Goal: Information Seeking & Learning: Learn about a topic

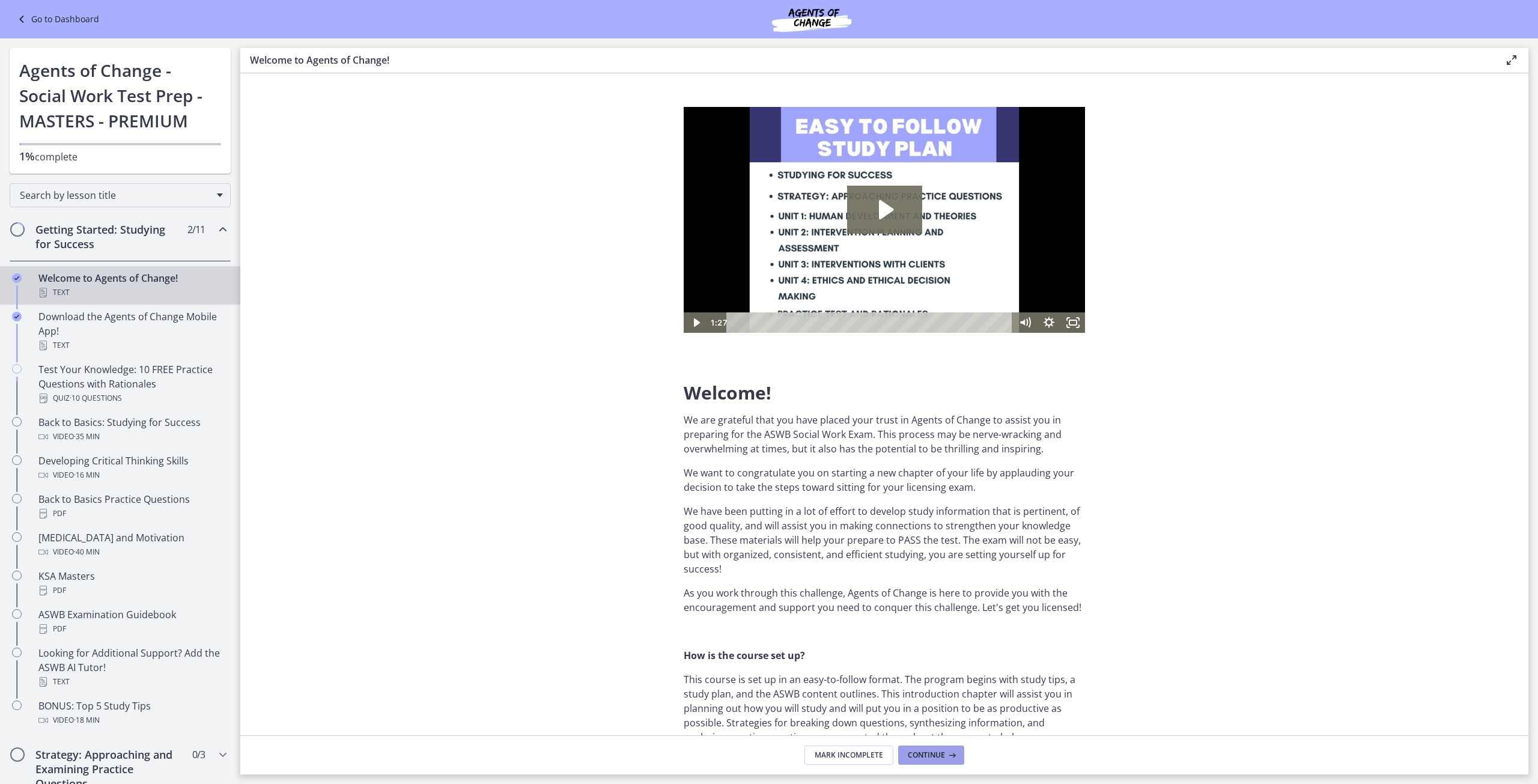
click at [932, 757] on span "Continue" at bounding box center [926, 755] width 37 height 10
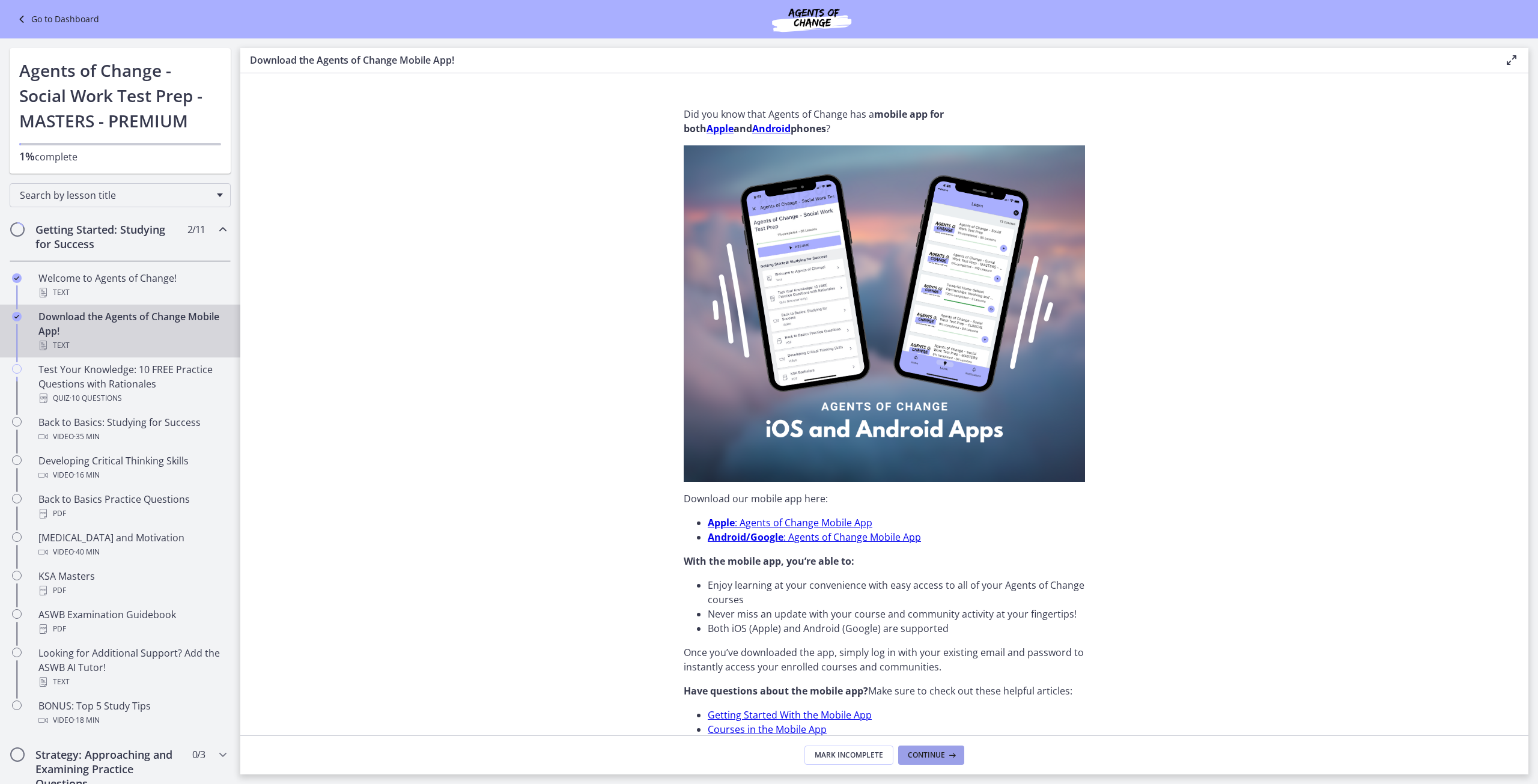
click at [932, 757] on span "Continue" at bounding box center [926, 755] width 37 height 10
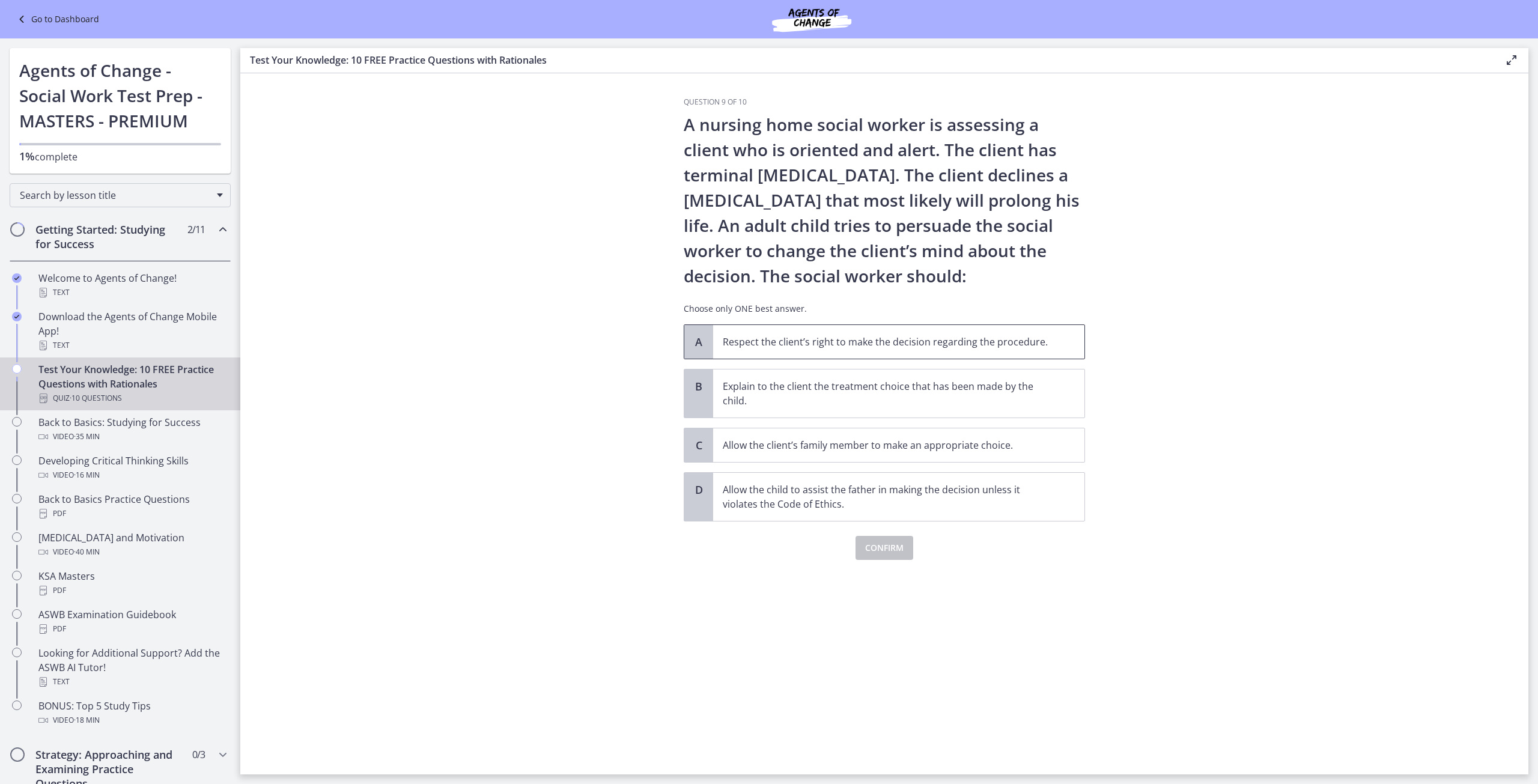
click at [732, 336] on p "Respect the client’s right to make the decision regarding the procedure." at bounding box center [886, 341] width 328 height 14
click at [888, 553] on span "Confirm" at bounding box center [884, 547] width 38 height 14
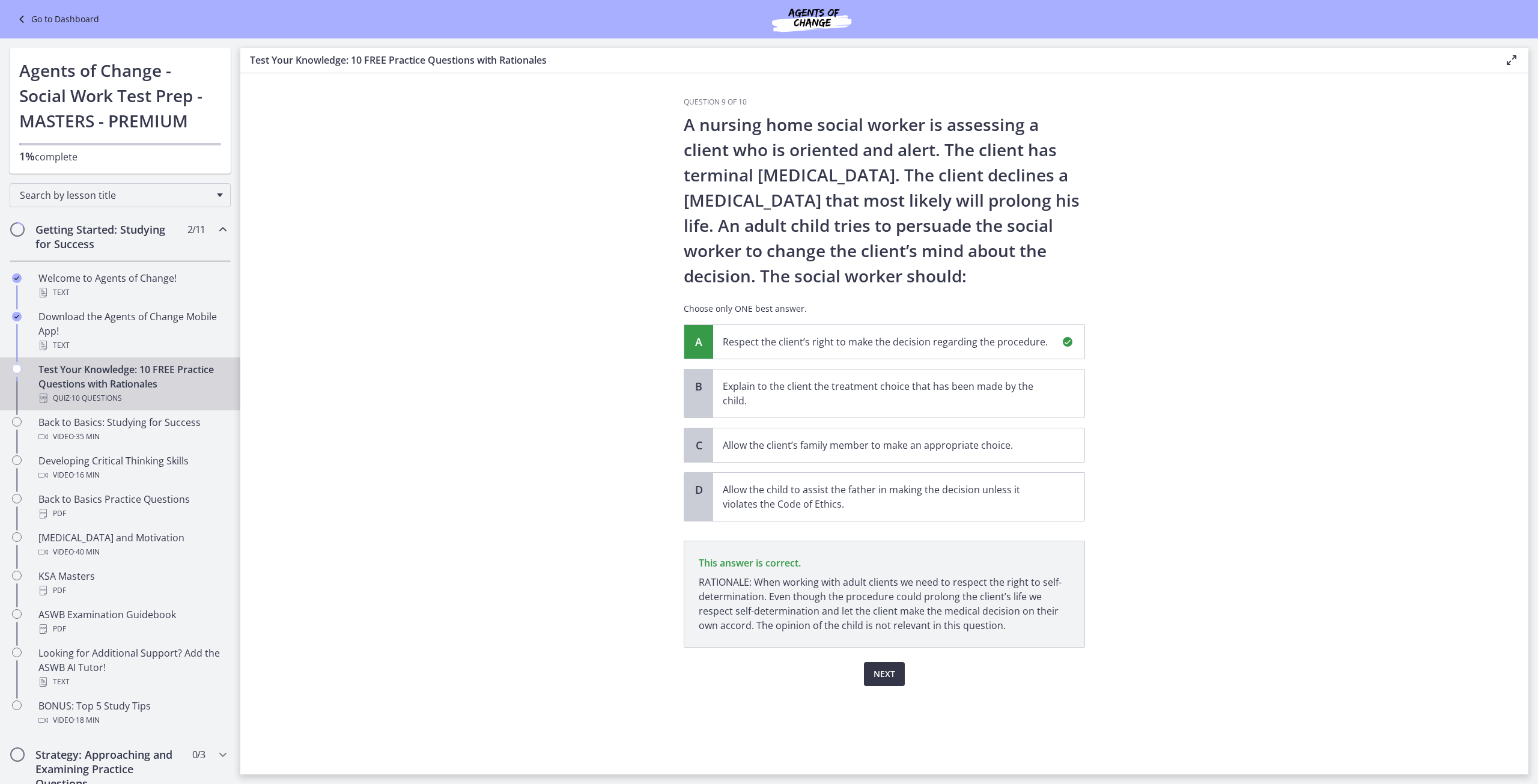
click at [885, 674] on span "Next" at bounding box center [884, 674] width 22 height 14
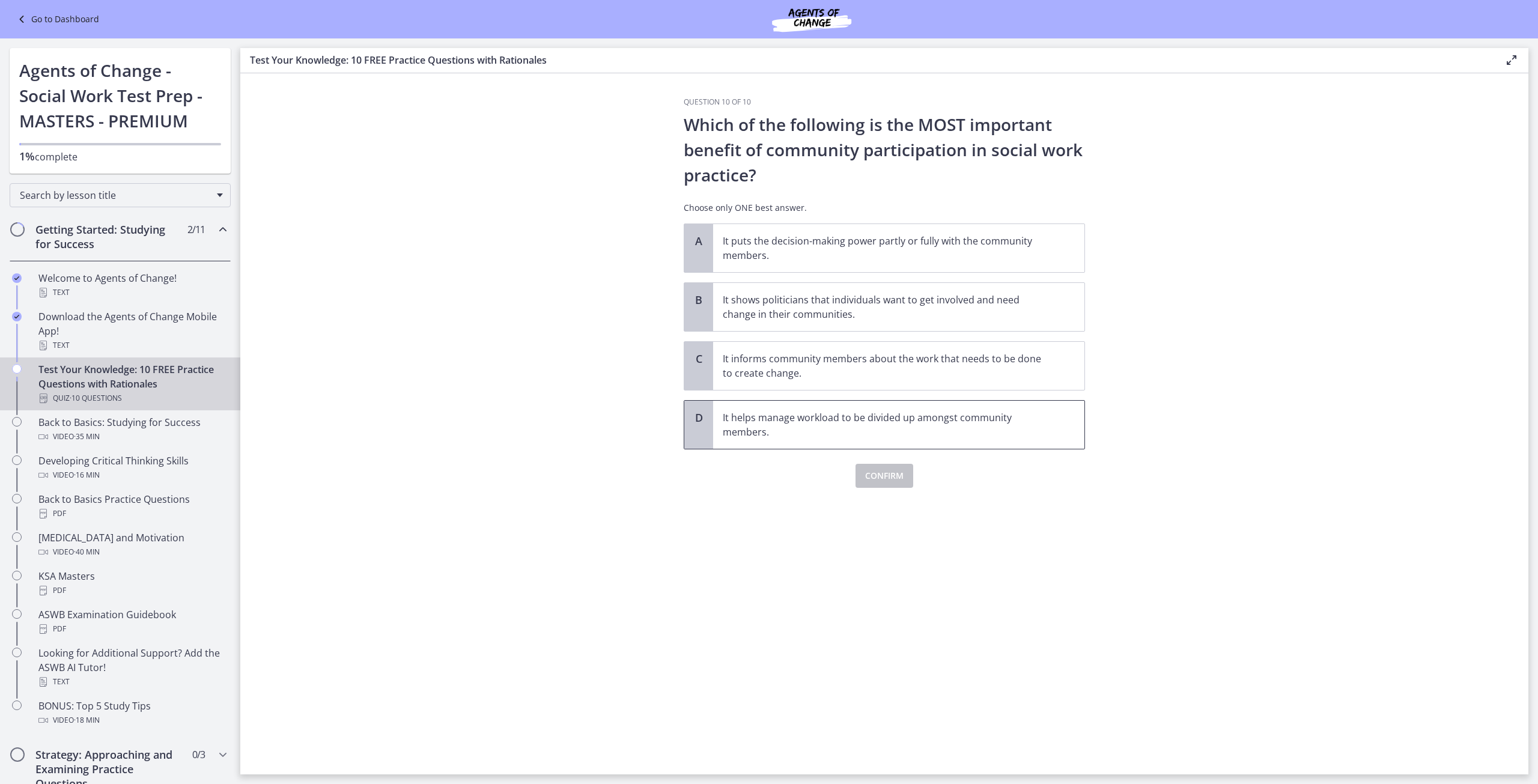
click at [801, 435] on p "It helps manage workload to be divided up amongst community members." at bounding box center [886, 425] width 328 height 29
click at [896, 481] on span "Confirm" at bounding box center [884, 475] width 38 height 14
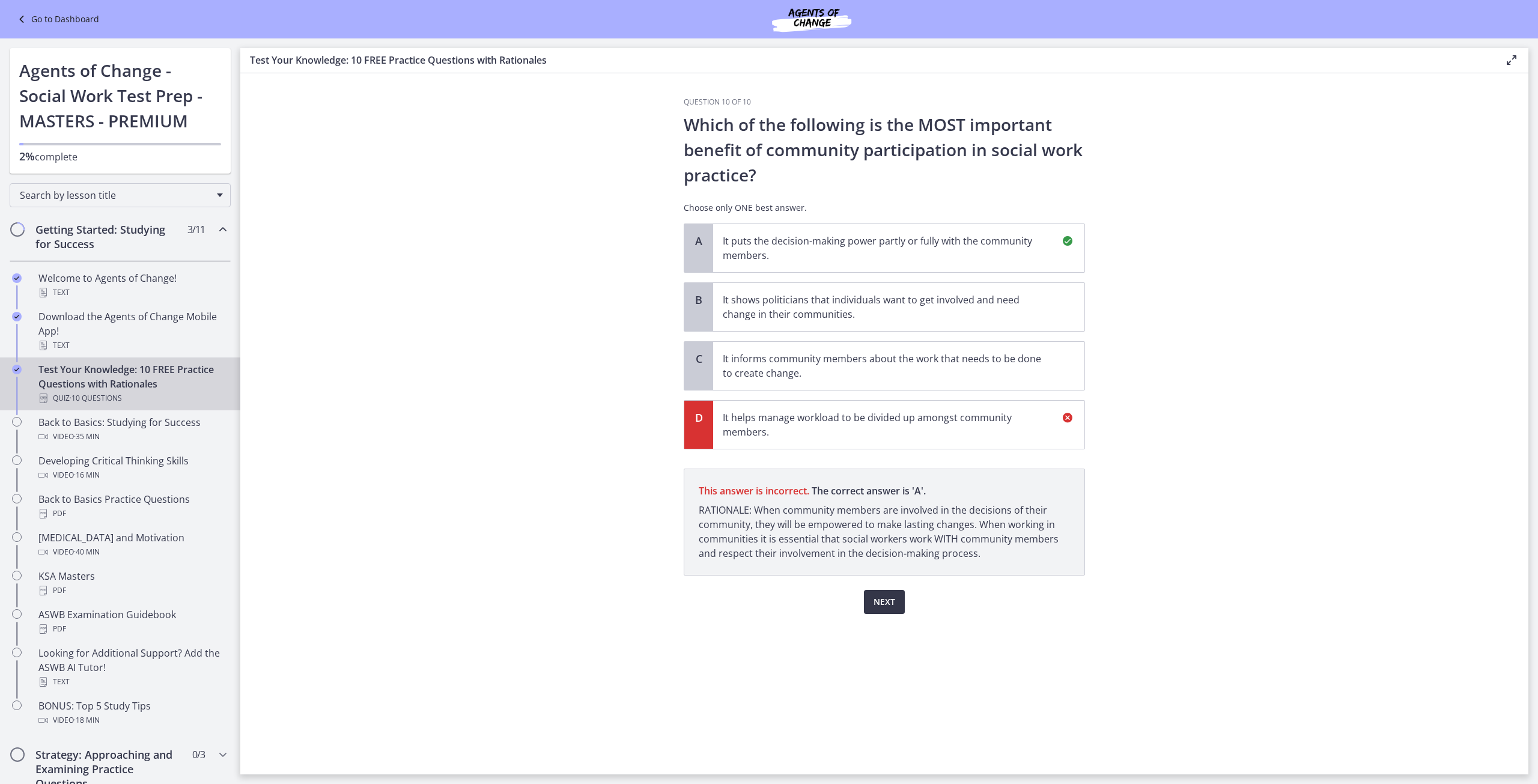
click at [897, 610] on button "Next" at bounding box center [884, 602] width 41 height 24
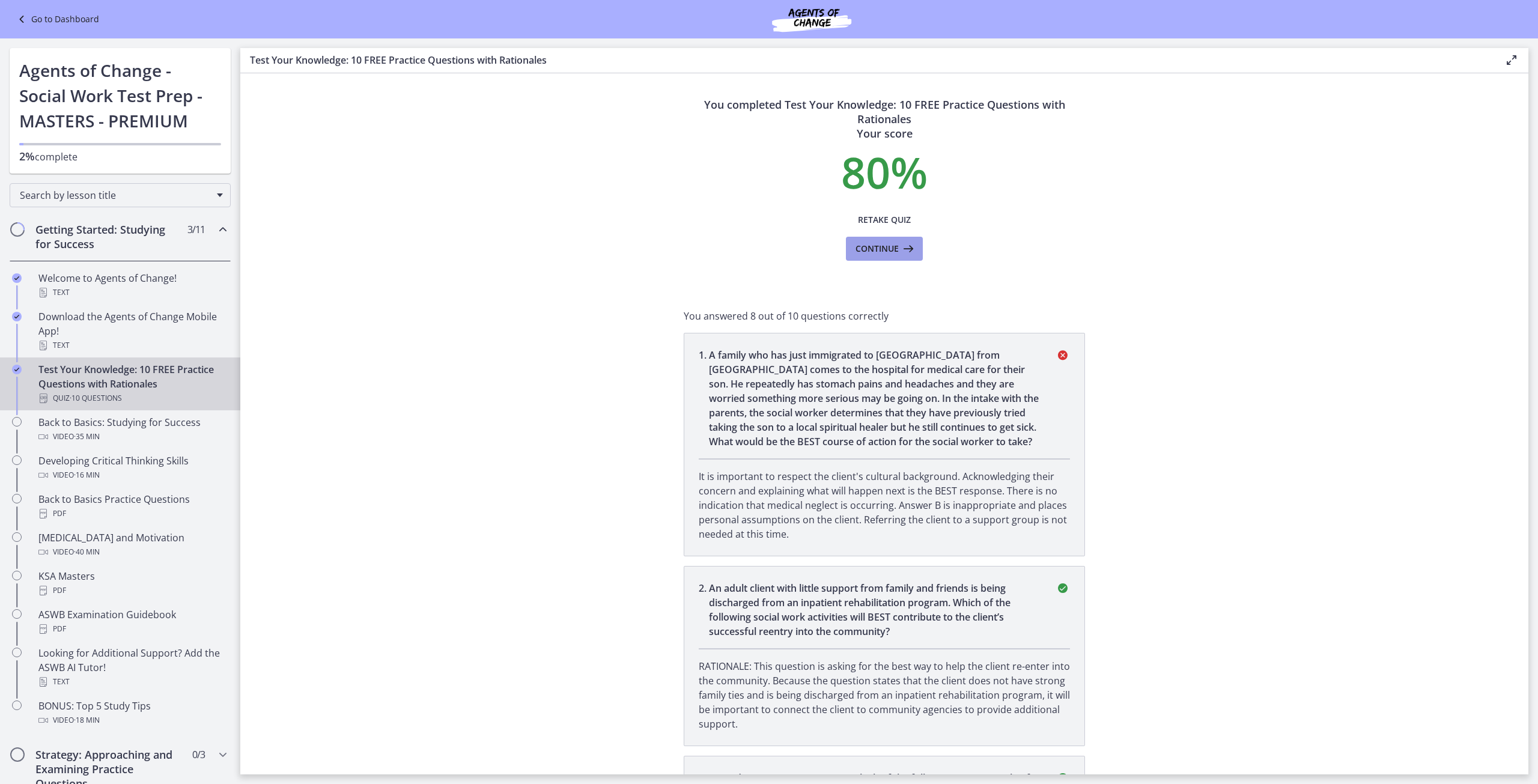
click at [867, 250] on span "Continue" at bounding box center [877, 248] width 43 height 14
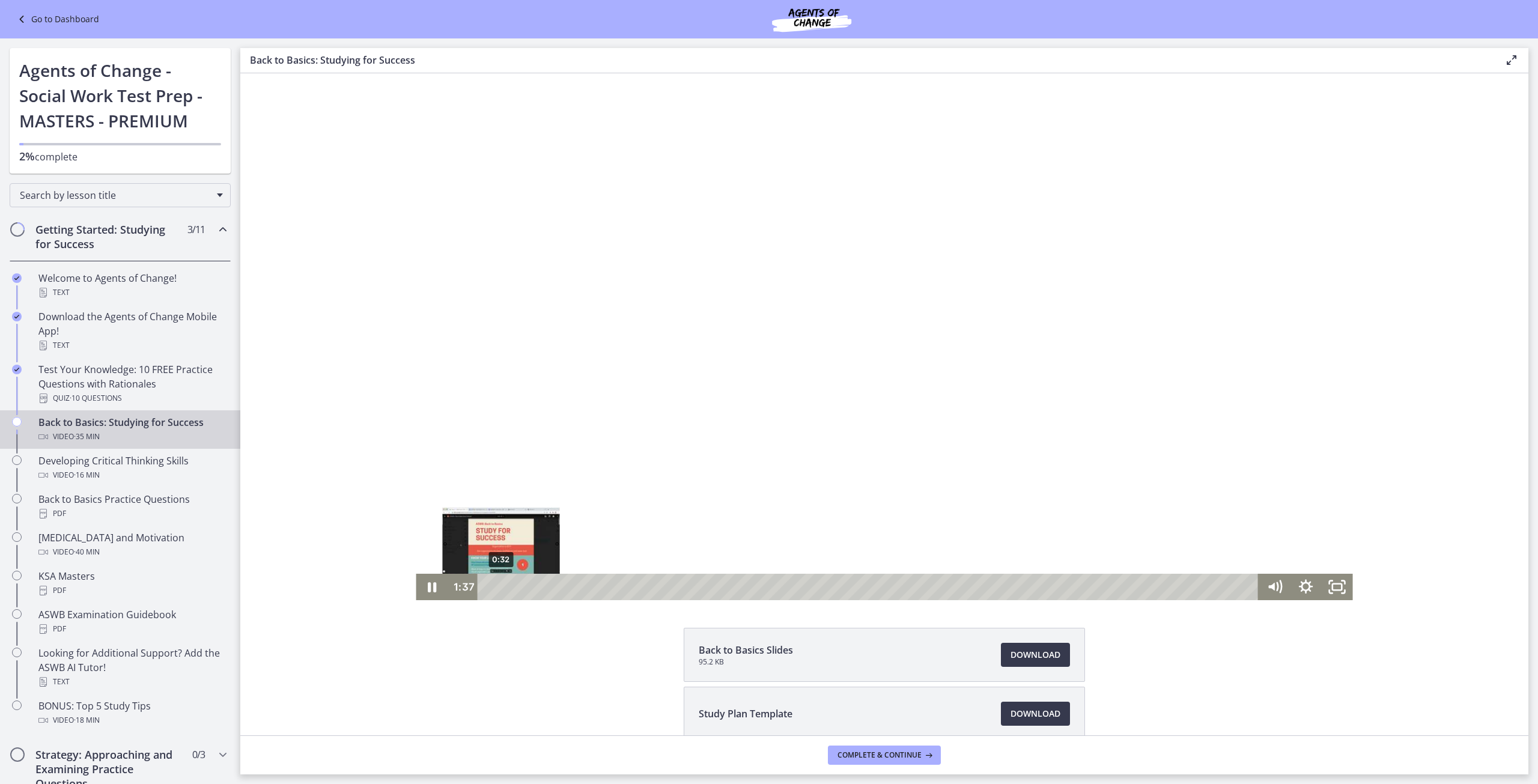
click at [496, 589] on div "0:32" at bounding box center [870, 587] width 762 height 27
click at [504, 588] on div "0:49" at bounding box center [870, 587] width 762 height 27
click at [427, 588] on icon "Pause" at bounding box center [432, 587] width 37 height 32
click at [429, 590] on icon "Play Video" at bounding box center [433, 587] width 8 height 11
click at [428, 590] on icon "Pause" at bounding box center [431, 587] width 31 height 27
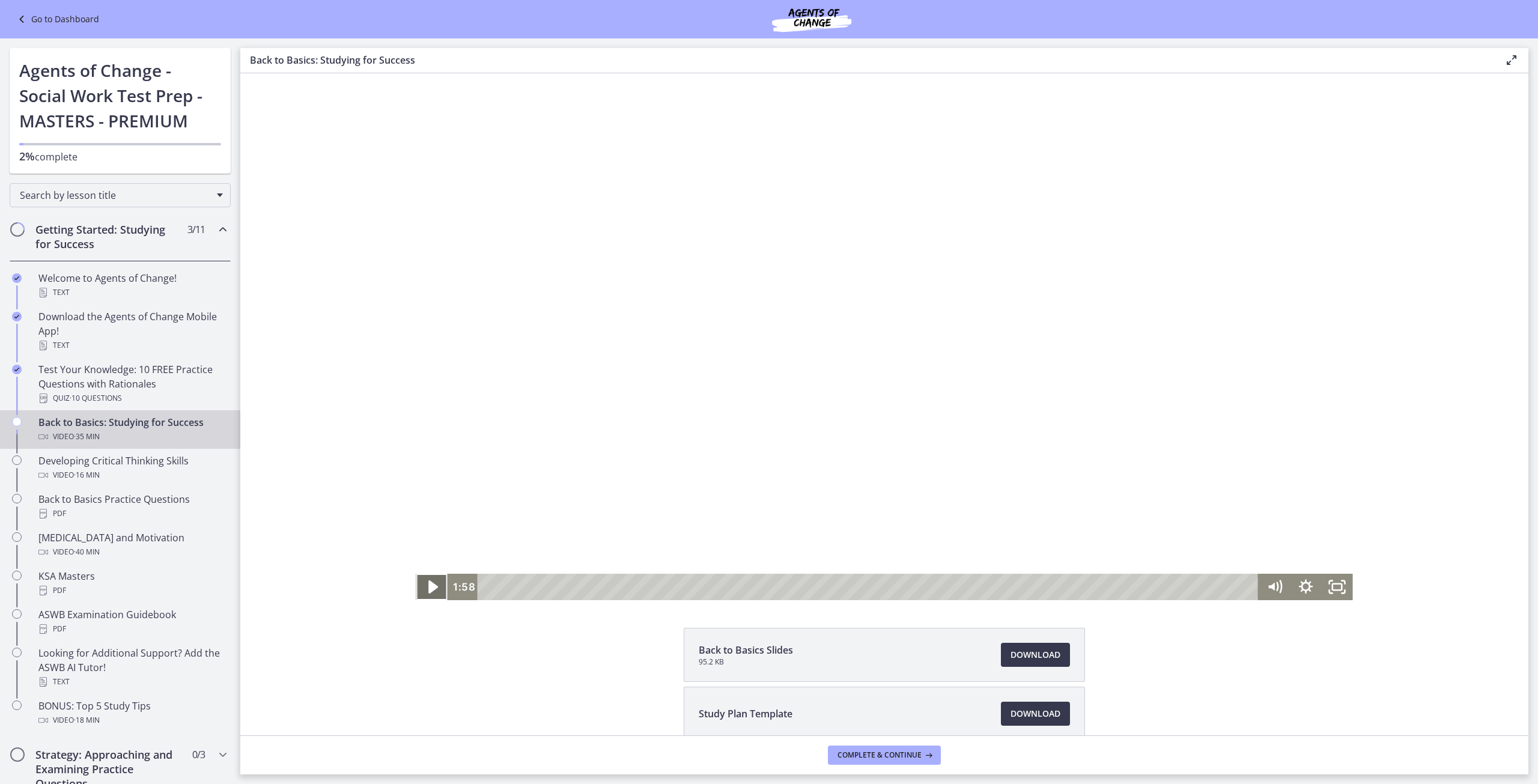
click at [423, 587] on icon "Play Video" at bounding box center [433, 587] width 37 height 32
click at [430, 586] on icon "Pause" at bounding box center [432, 587] width 10 height 12
click at [432, 588] on icon "Play Video" at bounding box center [432, 587] width 31 height 27
click at [422, 587] on icon "Pause" at bounding box center [431, 587] width 31 height 27
click at [422, 587] on icon "Play Video" at bounding box center [432, 587] width 31 height 27
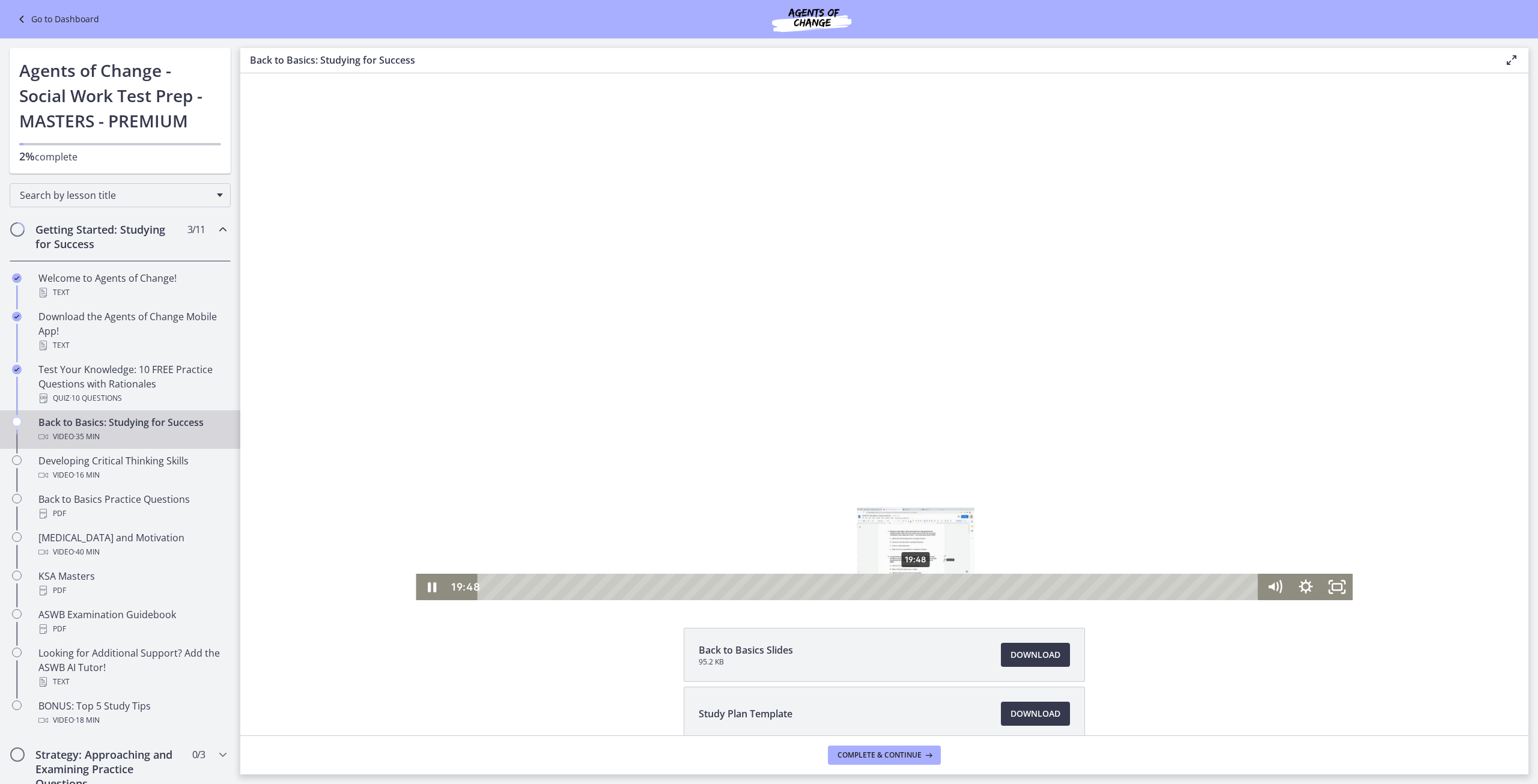
click at [911, 584] on div "19:48" at bounding box center [870, 587] width 762 height 27
click at [1095, 585] on div "28:20" at bounding box center [870, 587] width 762 height 27
click at [1078, 590] on div "27:31" at bounding box center [870, 587] width 762 height 27
click at [432, 587] on icon "Pause" at bounding box center [432, 587] width 37 height 32
click at [428, 588] on icon "Play Video" at bounding box center [433, 586] width 10 height 13
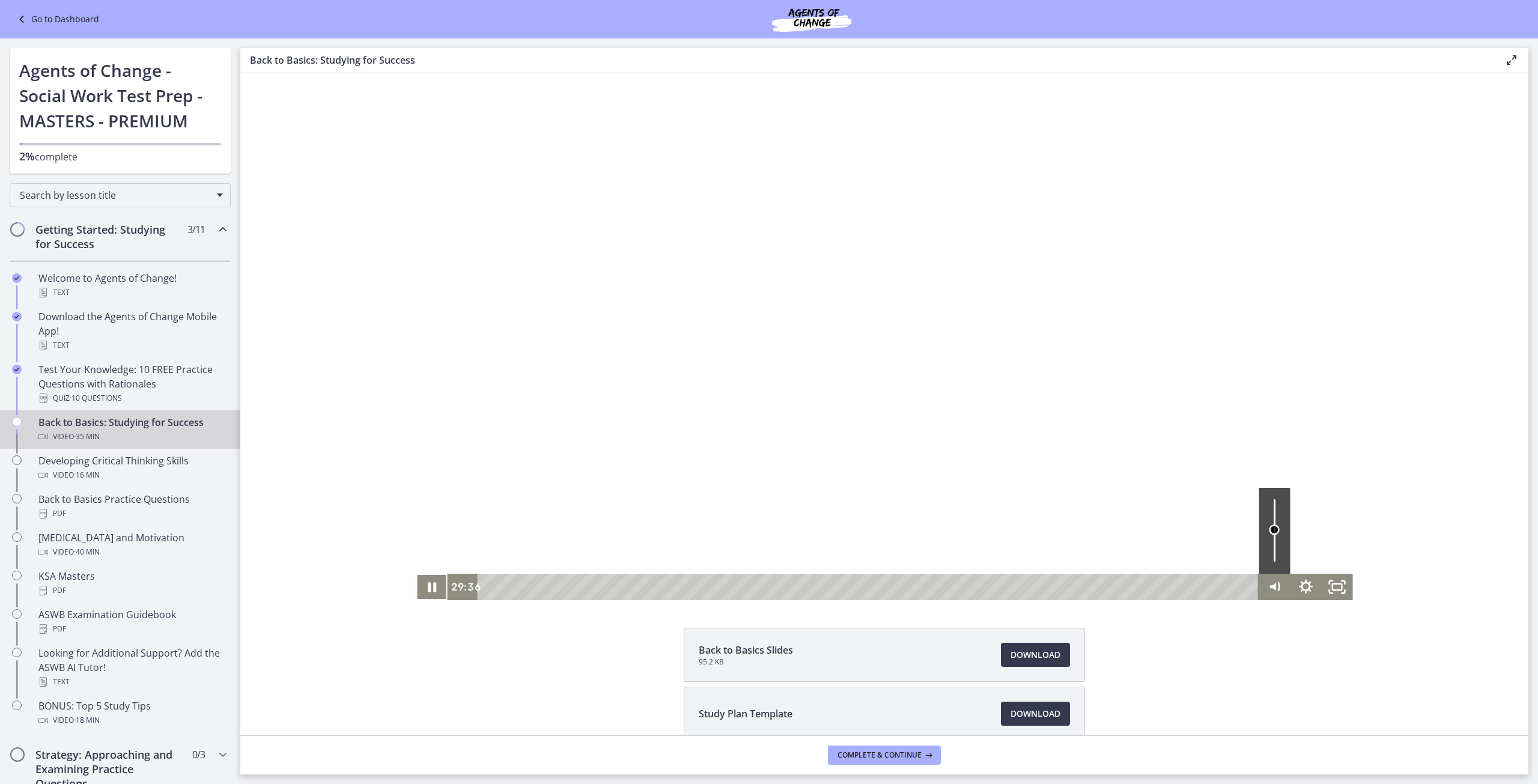
drag, startPoint x: 1268, startPoint y: 500, endPoint x: 1266, endPoint y: 530, distance: 30.1
click at [1269, 530] on div "Volume" at bounding box center [1274, 530] width 11 height 11
click at [420, 584] on icon "Pause" at bounding box center [432, 587] width 37 height 32
